Goal: Task Accomplishment & Management: Manage account settings

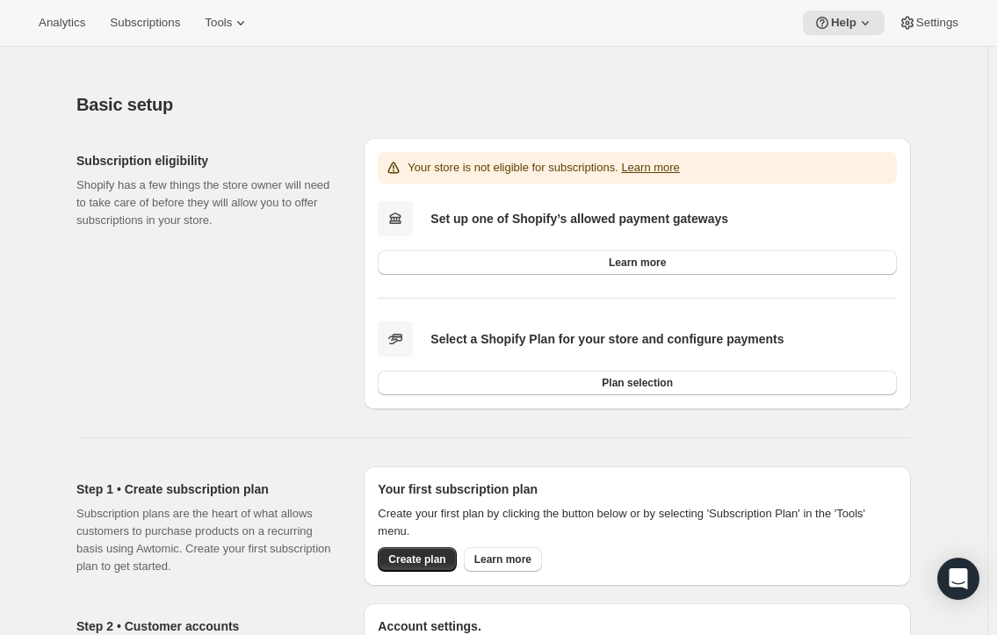
click at [925, 19] on span "Settings" at bounding box center [937, 23] width 42 height 14
